Goal: Task Accomplishment & Management: Use online tool/utility

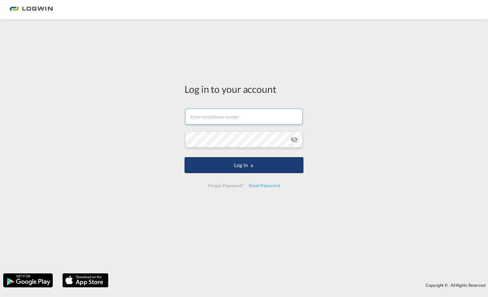
type input "[EMAIL_ADDRESS][DOMAIN_NAME]"
click at [223, 167] on button "Log In" at bounding box center [244, 165] width 119 height 16
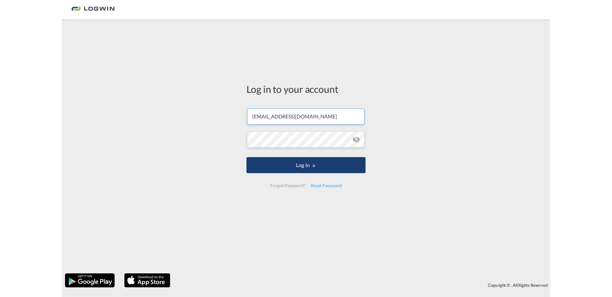
scroll to position [0, 2]
